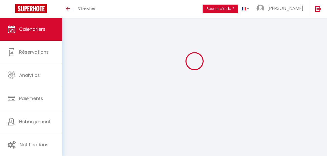
select select
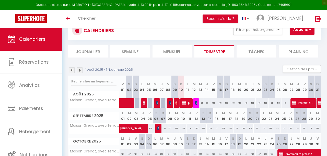
scroll to position [18, 0]
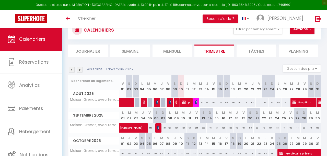
select select
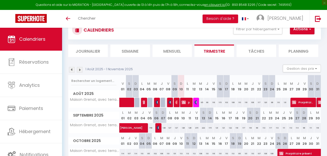
select select
click at [196, 102] on img at bounding box center [196, 103] width 4 height 4
select select "OK"
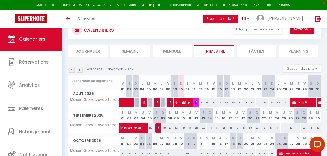
select select "KO"
select select "0"
select select "1"
select select
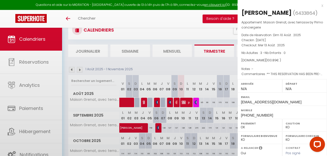
scroll to position [85, 0]
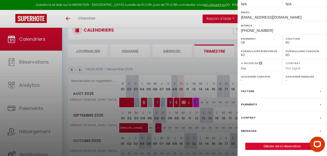
select select "40039"
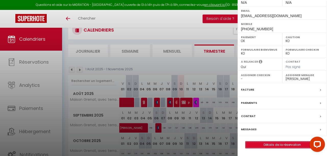
click at [280, 144] on link "Détails de la réservation" at bounding box center [281, 145] width 73 height 7
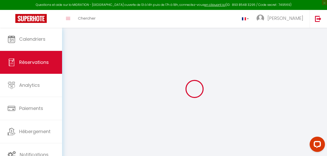
type input "[PERSON_NAME]"
type input "detavernier"
type input "[EMAIL_ADDRESS][DOMAIN_NAME]"
type input "[PHONE_NUMBER]"
select select "FR"
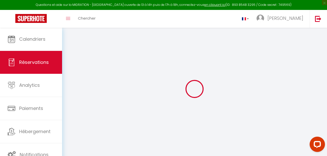
type input "14.41"
type input "1.41"
select select "69302"
select select "1"
select select
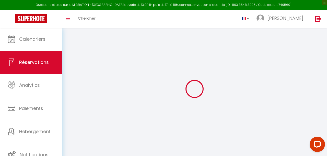
select select
type input "3"
select select "12"
select select
type input "96.09"
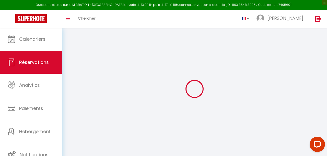
checkbox input "false"
select select "2"
type input "0"
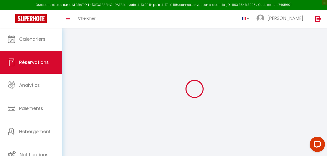
select select
select select "14"
checkbox input "false"
select select
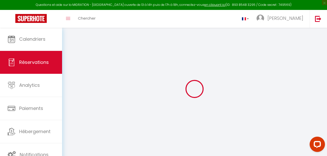
select select
checkbox input "false"
select select
checkbox input "false"
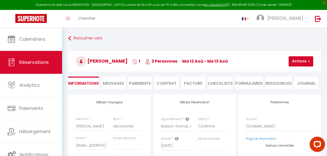
scroll to position [33, 0]
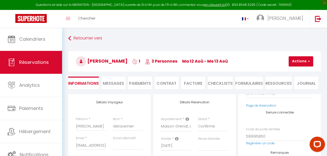
select select
checkbox input "false"
type textarea "** THIS RESERVATION HAS BEEN PRE-PAID ** Approximate time of arrival: between 1…"
type input "4.8"
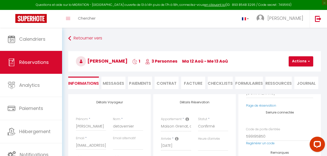
select select
checkbox input "false"
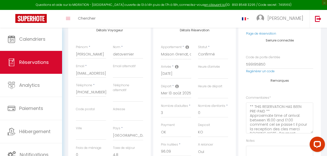
select select
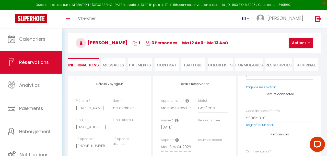
scroll to position [17, 0]
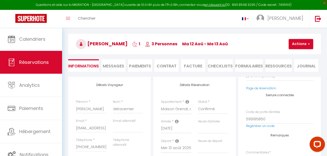
click at [144, 66] on li "Paiements" at bounding box center [140, 65] width 24 height 13
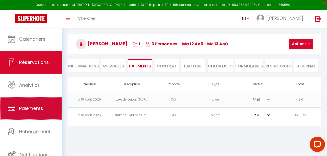
click at [35, 114] on link "Paiements" at bounding box center [31, 108] width 62 height 23
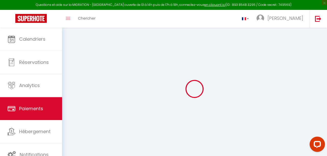
select select "2"
select select "0"
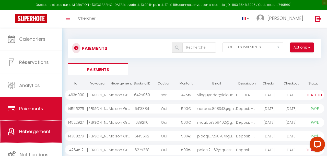
click at [36, 129] on link "Hébergement" at bounding box center [31, 131] width 62 height 23
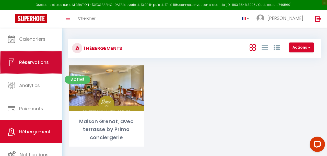
click at [46, 67] on link "Réservations" at bounding box center [31, 62] width 62 height 23
select select "not_cancelled"
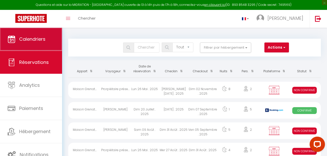
click at [46, 49] on link "Calendriers" at bounding box center [31, 39] width 62 height 23
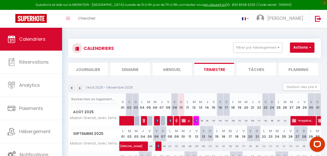
click at [196, 122] on img at bounding box center [196, 121] width 4 height 4
select select "OK"
select select "KO"
select select "0"
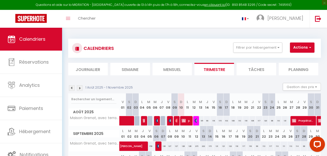
select select "1"
select select
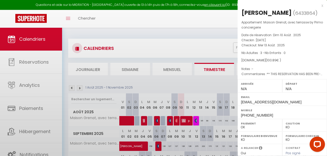
scroll to position [93, 0]
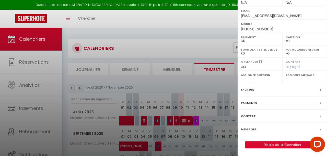
select select "40039"
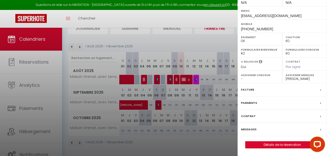
click at [248, 104] on label "Paiements" at bounding box center [249, 103] width 16 height 5
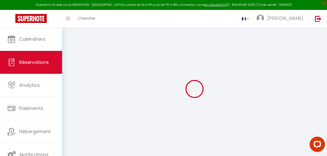
select select
checkbox input "false"
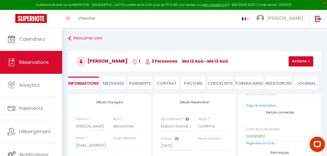
select select
checkbox input "false"
type textarea "** THIS RESERVATION HAS BEEN PRE-PAID ** Approximate time of arrival: between 1…"
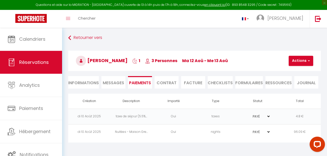
scroll to position [1, 0]
click at [92, 82] on li "Informations" at bounding box center [83, 82] width 31 height 13
select select
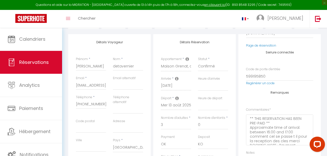
scroll to position [60, 0]
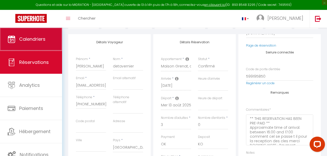
click at [10, 44] on link "Calendriers" at bounding box center [31, 39] width 62 height 23
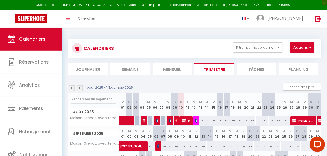
click at [142, 145] on span "[PERSON_NAME]" at bounding box center [143, 144] width 47 height 10
select select "KO"
select select "0"
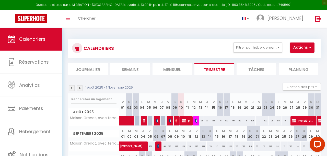
select select "1"
select select
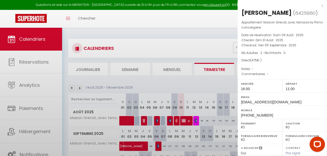
scroll to position [93, 0]
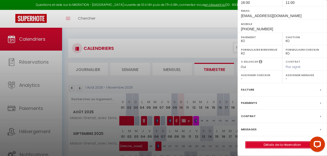
click at [271, 144] on link "Détails de la réservation" at bounding box center [281, 145] width 73 height 7
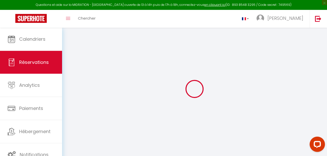
type input "Vincent"
type input "Le Guyader"
type input "vileguyader@icloud.com"
type input "+33681969463"
select select "FR"
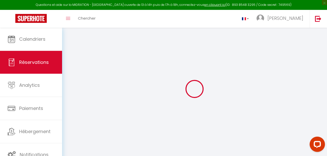
select select "69302"
select select "2"
type input "Dim 31 Août 2025"
select select
type input "Ven 05 Septembre 2025"
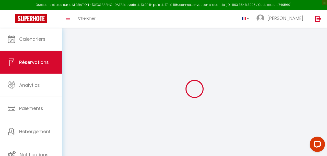
select select
type input "2"
select select "10"
select select
type input "475"
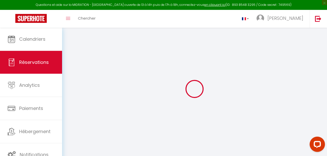
checkbox input "false"
type input "0"
select select
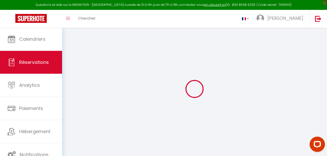
select select
select select "14"
checkbox input "false"
select select
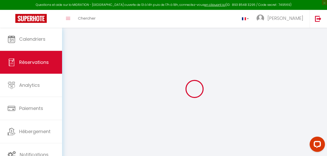
checkbox input "false"
select select
checkbox input "false"
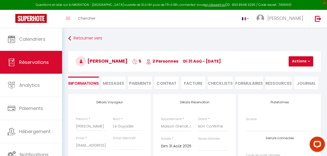
select select
checkbox input "false"
select select
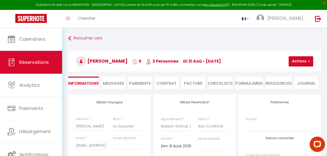
checkbox input "false"
select select "16:00"
select select "11:00"
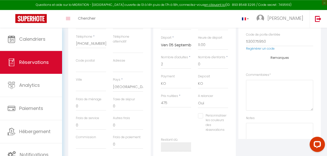
scroll to position [106, 0]
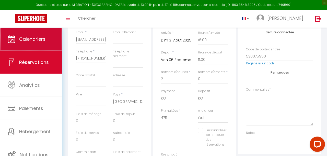
click at [49, 44] on link "Calendriers" at bounding box center [31, 39] width 62 height 23
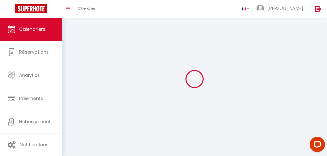
scroll to position [10, 0]
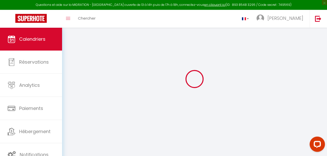
select select
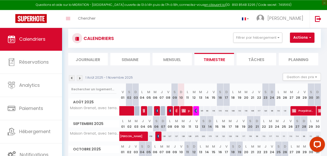
click at [157, 135] on img at bounding box center [159, 136] width 4 height 4
select select "OK"
select select "KO"
select select "1"
select select "0"
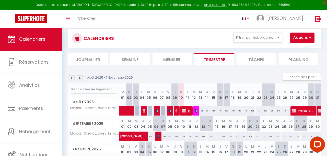
select select "1"
select select
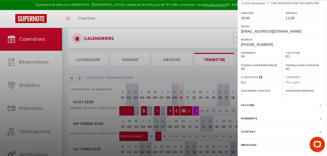
scroll to position [71, 0]
click at [252, 105] on label "Facture" at bounding box center [247, 105] width 13 height 5
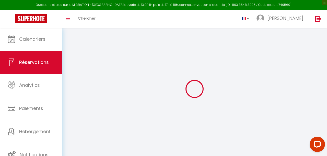
click at [252, 105] on div at bounding box center [194, 89] width 252 height 110
select select "taxes"
click at [252, 105] on div at bounding box center [194, 89] width 252 height 110
select select
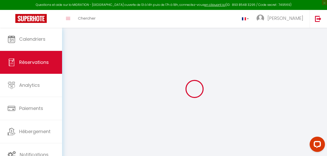
checkbox input "false"
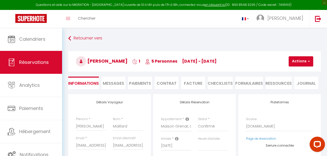
select select
checkbox input "false"
type textarea "** THIS RESERVATION HAS BEEN PRE-PAID ** BOOKING NOTE : Payment charge is EUR 3…"
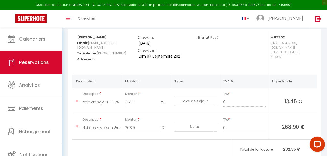
scroll to position [66, 0]
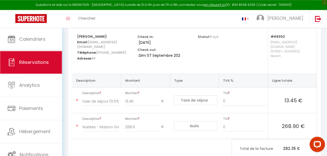
click at [31, 63] on span "Réservations" at bounding box center [34, 62] width 30 height 6
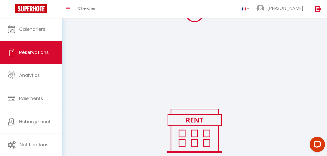
scroll to position [38, 0]
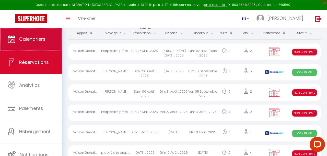
click at [35, 40] on span "Calendriers" at bounding box center [32, 39] width 26 height 6
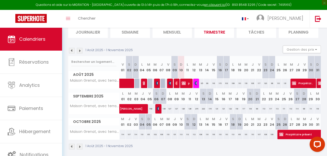
scroll to position [41, 0]
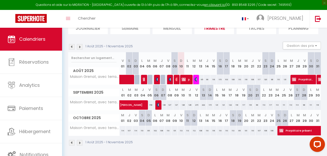
click at [176, 81] on img at bounding box center [177, 80] width 4 height 4
select select "OK"
select select "1"
select select "0"
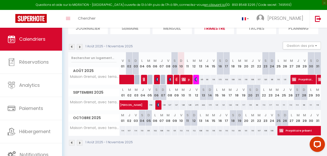
select select "1"
select select
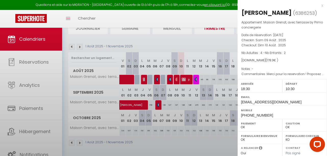
scroll to position [71, 0]
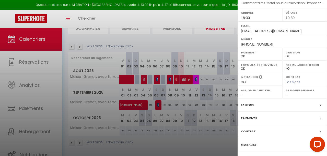
select select "50844"
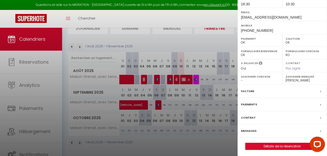
click at [250, 91] on label "Facture" at bounding box center [247, 91] width 13 height 5
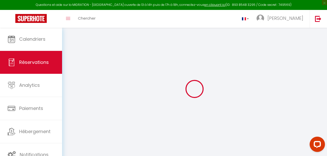
select select "taxes"
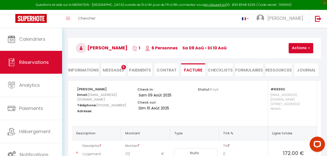
scroll to position [13, 0]
click at [92, 72] on li "Informations" at bounding box center [83, 70] width 31 height 13
select select
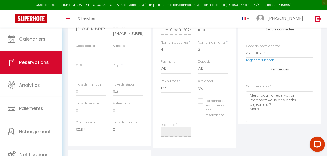
scroll to position [136, 0]
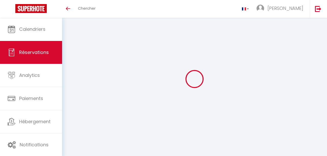
select select
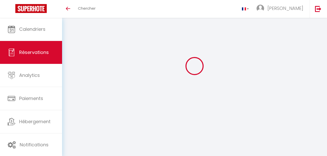
select select
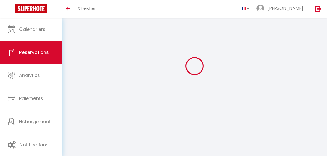
select select
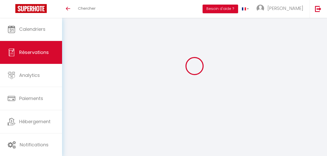
select select
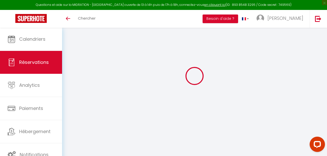
scroll to position [0, 0]
type input "[PERSON_NAME]"
type input "Vanackere"
type input "[EMAIL_ADDRESS][DOMAIN_NAME]"
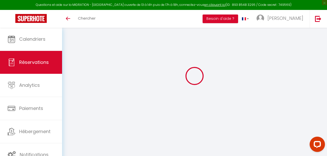
type input "[PHONE_NUMBER]"
select select
type input "30.96"
select select "69302"
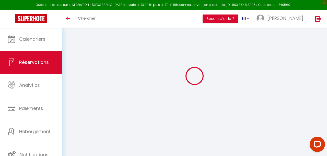
select select "1"
select select
type input "4"
type input "2"
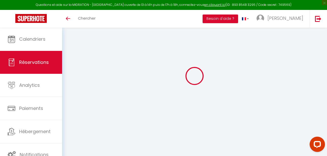
select select "12"
select select
select select "1"
type input "0"
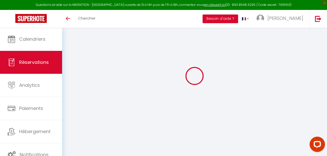
type input "0"
select select
select select "15"
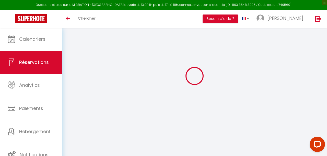
select select
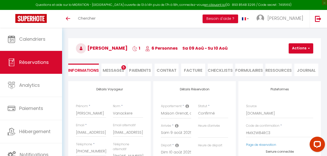
select select
type textarea "Merci pour la reservation ! Proposez vous des petits déjeuners ? Merci !"
select select
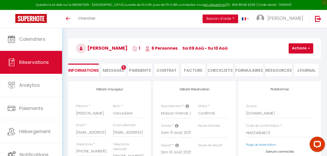
type input "6.3"
select select
select select "18:30"
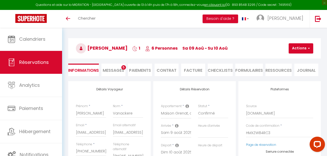
select select "10:30"
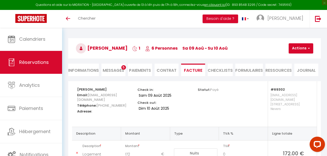
click at [90, 69] on li "Informations" at bounding box center [83, 70] width 31 height 13
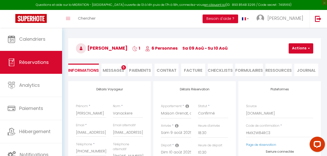
select select
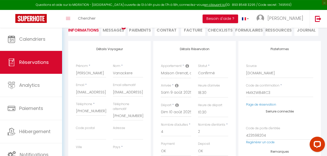
scroll to position [53, 0]
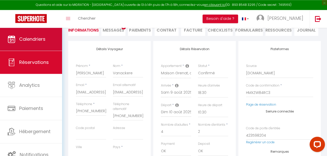
click at [47, 41] on link "Calendriers" at bounding box center [31, 39] width 62 height 23
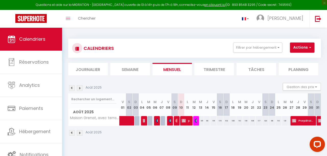
click at [156, 121] on img at bounding box center [158, 121] width 4 height 4
select select "OK"
select select "1"
select select "0"
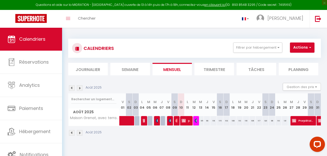
select select "1"
select select
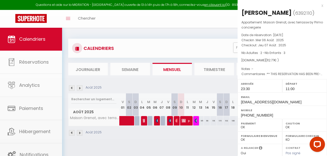
scroll to position [85, 0]
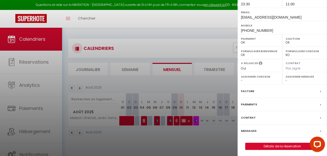
select select "50844"
click at [247, 90] on label "Facture" at bounding box center [247, 91] width 13 height 5
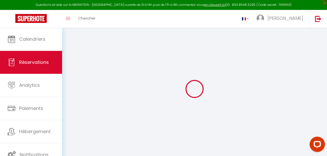
select select
checkbox input "false"
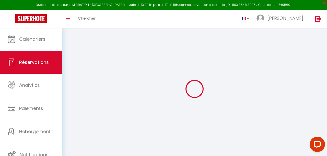
type textarea "** THIS RESERVATION HAS BEEN PRE-PAID ** BOOKING NOTE : Payment charge is EUR 1…"
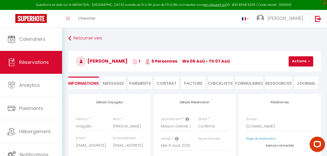
type input "5.37"
select select
select select "23:30"
select select "11:00"
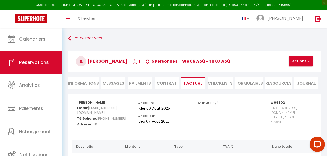
click at [92, 86] on li "Informations" at bounding box center [83, 83] width 31 height 13
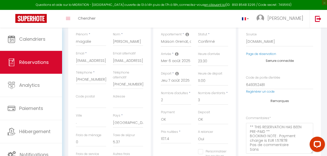
checkbox input "false"
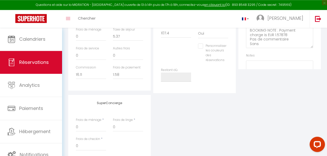
scroll to position [186, 0]
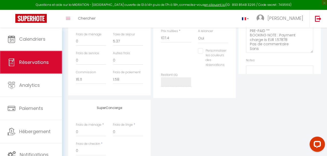
click at [43, 64] on span "Réservations" at bounding box center [34, 62] width 30 height 6
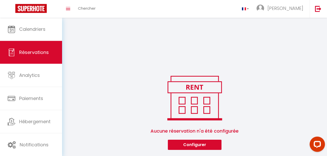
scroll to position [81, 0]
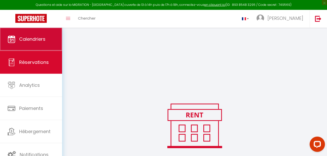
click at [38, 44] on link "Calendriers" at bounding box center [31, 39] width 62 height 23
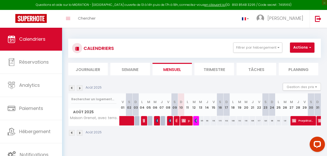
click at [169, 121] on img at bounding box center [170, 121] width 4 height 4
select select "OK"
select select "0"
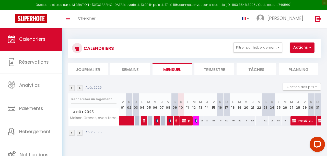
select select "1"
select select
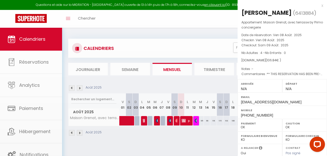
scroll to position [85, 0]
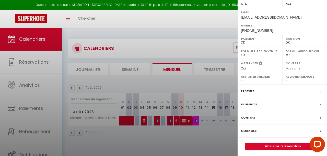
select select "49559"
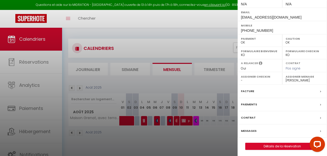
click at [258, 90] on div "Facture" at bounding box center [281, 91] width 89 height 13
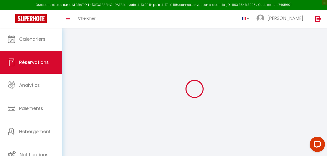
select select "taxes"
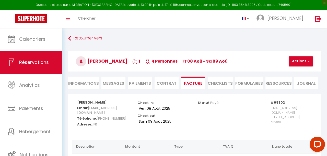
click at [88, 82] on li "Informations" at bounding box center [83, 83] width 31 height 13
select select
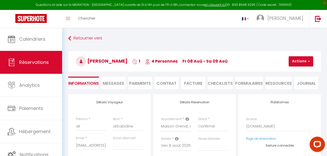
select select
checkbox input "false"
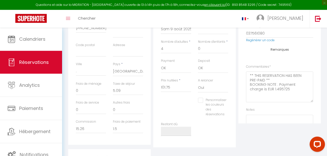
scroll to position [137, 0]
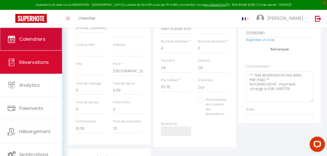
click at [32, 34] on link "Calendriers" at bounding box center [31, 39] width 62 height 23
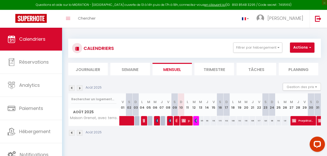
click at [196, 121] on img at bounding box center [196, 121] width 4 height 4
select select "OK"
select select "KO"
select select "0"
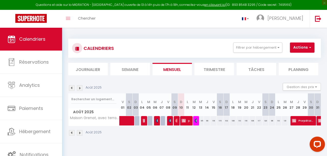
select select "1"
select select
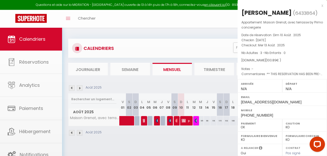
scroll to position [85, 0]
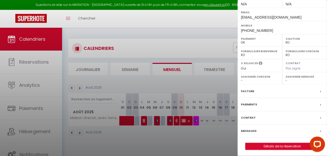
select select "40039"
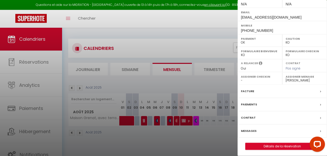
click at [247, 94] on label "Facture" at bounding box center [247, 91] width 13 height 5
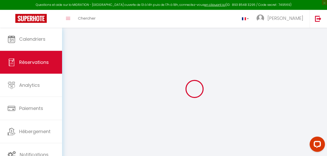
type input "[PERSON_NAME]"
type input "detavernier"
type input "[EMAIL_ADDRESS][DOMAIN_NAME]"
type input "[PHONE_NUMBER]"
select select "FR"
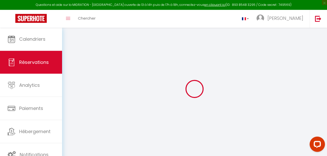
type input "14.41"
type input "1.41"
select select "69302"
select select "1"
select select
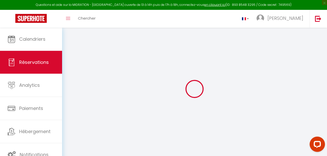
select select
type input "3"
select select "12"
select select
select select "2"
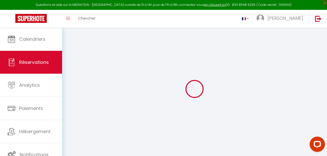
type input "0"
select select
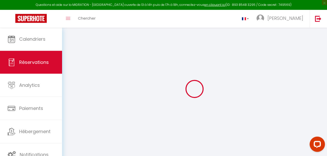
select select "14"
select select
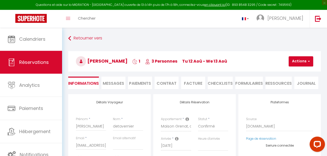
select select
checkbox input "false"
select select
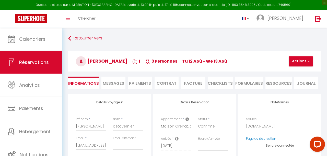
checkbox input "false"
type textarea "** THIS RESERVATION HAS BEEN PRE-PAID ** Approximate time of arrival: between 1…"
type input "4.8"
select select
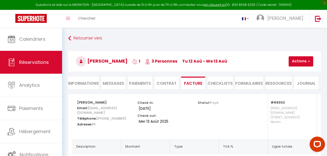
select select
click at [86, 83] on li "Informations" at bounding box center [83, 83] width 31 height 13
select select
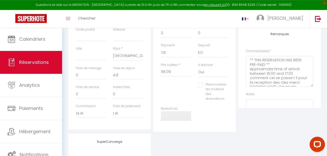
scroll to position [153, 0]
